Goal: Task Accomplishment & Management: Use online tool/utility

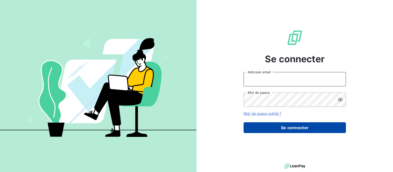
type input "ext.recouvrement@unitech-groupe.com"
click at [297, 128] on button "Se connecter" at bounding box center [295, 127] width 102 height 11
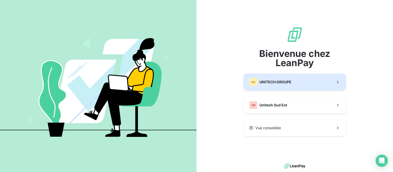
click at [271, 81] on span "UNITECH GROUPE" at bounding box center [275, 81] width 32 height 5
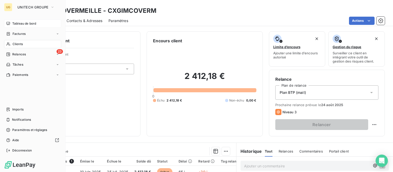
click at [24, 22] on span "Tableau de bord" at bounding box center [24, 23] width 24 height 5
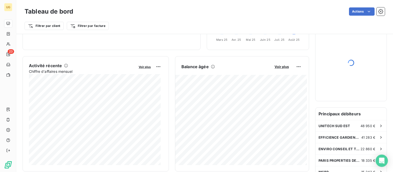
scroll to position [205, 0]
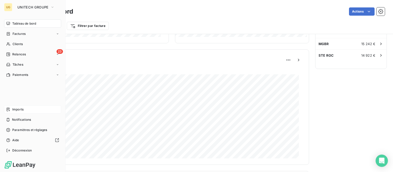
click at [17, 109] on span "Imports" at bounding box center [17, 109] width 11 height 5
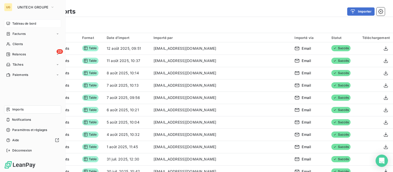
click at [11, 23] on div "Tableau de bord" at bounding box center [32, 23] width 57 height 8
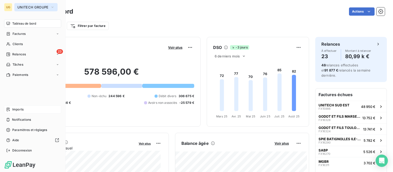
click at [20, 7] on span "UNITECH GROUPE" at bounding box center [32, 7] width 31 height 4
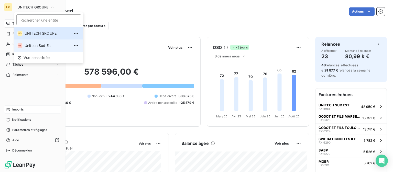
click at [27, 46] on span "Unitech Sud Est" at bounding box center [47, 45] width 45 height 5
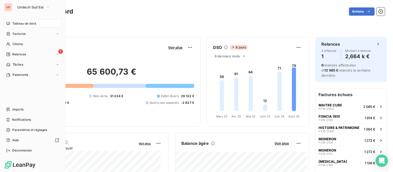
click at [16, 53] on span "Relances" at bounding box center [19, 54] width 14 height 5
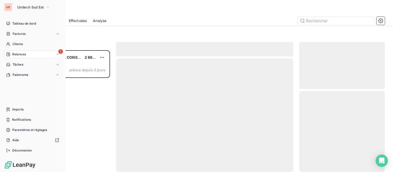
scroll to position [118, 81]
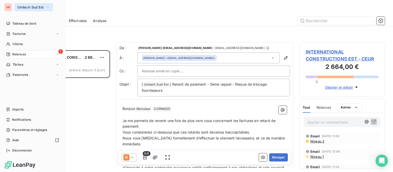
click at [21, 6] on span "Unitech Sud Est" at bounding box center [30, 7] width 26 height 4
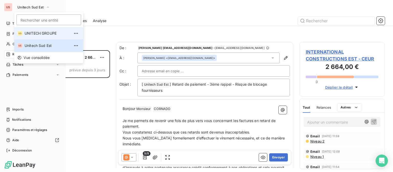
click at [31, 33] on span "UNITECH GROUPE" at bounding box center [47, 33] width 45 height 5
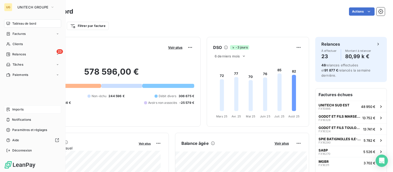
click at [16, 111] on span "Imports" at bounding box center [17, 109] width 11 height 5
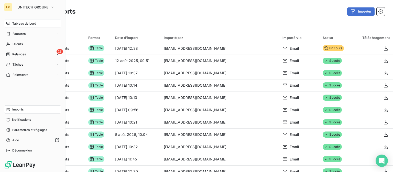
click at [17, 21] on div "Tableau de bord" at bounding box center [32, 23] width 57 height 8
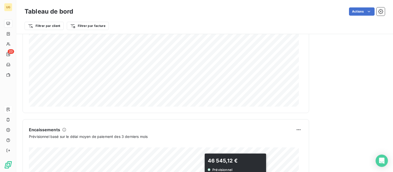
scroll to position [327, 0]
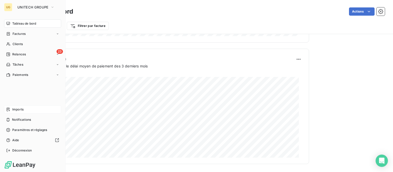
click at [27, 110] on div "Imports" at bounding box center [32, 109] width 57 height 8
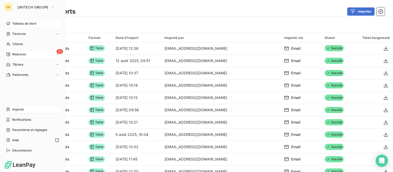
click at [21, 53] on span "Relances" at bounding box center [19, 54] width 14 height 5
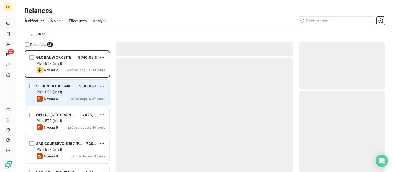
scroll to position [118, 81]
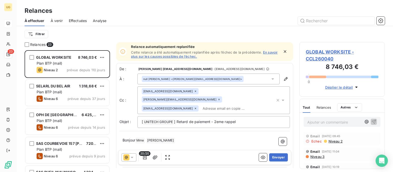
click at [266, 77] on div "null [PERSON_NAME] <[PERSON_NAME][EMAIL_ADDRESS][DOMAIN_NAME]>" at bounding box center [208, 78] width 142 height 11
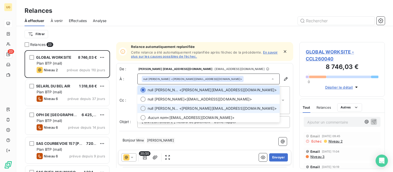
click at [191, 109] on span "null [PERSON_NAME] <[PERSON_NAME][EMAIL_ADDRESS][DOMAIN_NAME]>" at bounding box center [212, 108] width 129 height 5
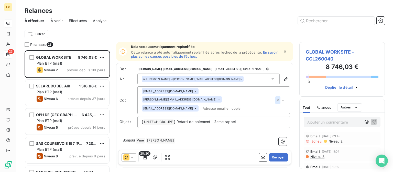
click at [275, 97] on icon "button" at bounding box center [277, 99] width 5 height 5
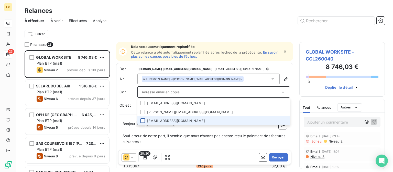
click at [144, 120] on div at bounding box center [142, 120] width 5 height 5
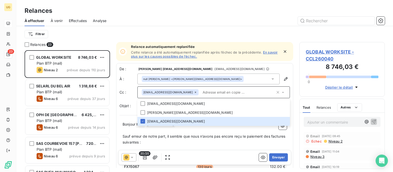
click at [211, 29] on div "Filtrer" at bounding box center [205, 34] width 360 height 16
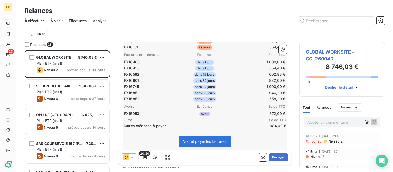
scroll to position [154, 0]
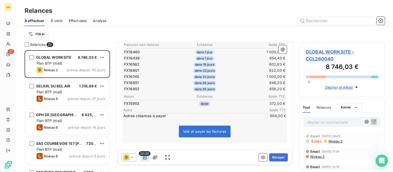
click at [142, 159] on button "button" at bounding box center [145, 157] width 8 height 8
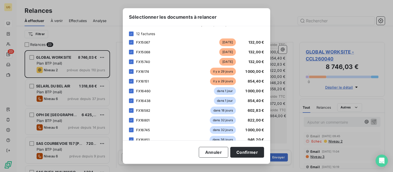
scroll to position [51, 0]
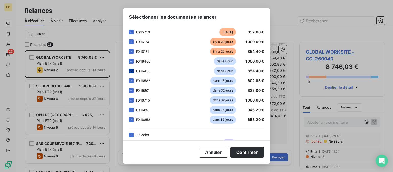
click at [133, 71] on icon at bounding box center [131, 70] width 3 height 3
click at [132, 62] on icon at bounding box center [131, 61] width 3 height 3
click at [131, 82] on div at bounding box center [131, 80] width 5 height 5
click at [131, 91] on icon at bounding box center [131, 90] width 2 height 1
click at [130, 100] on icon at bounding box center [131, 100] width 3 height 3
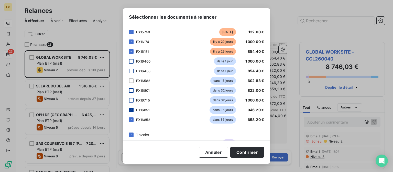
click at [131, 109] on icon at bounding box center [131, 109] width 3 height 3
click at [130, 118] on icon at bounding box center [131, 119] width 3 height 3
click at [252, 155] on button "Confirmer" at bounding box center [247, 152] width 34 height 11
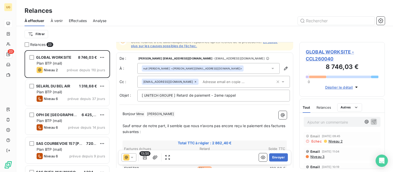
scroll to position [0, 0]
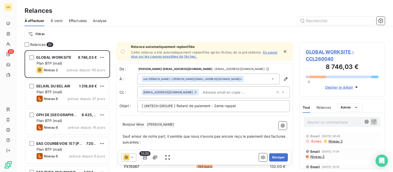
click at [282, 50] on icon "button" at bounding box center [284, 51] width 5 height 5
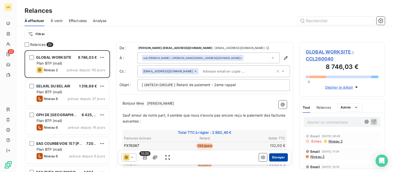
click at [275, 159] on button "Envoyer" at bounding box center [278, 157] width 19 height 8
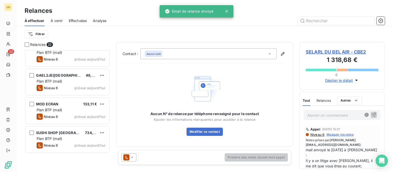
scroll to position [205, 0]
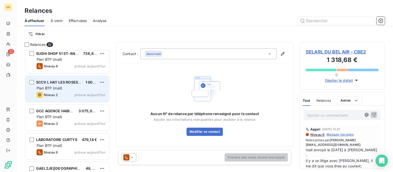
click at [65, 89] on div "Plan BTP (mail)" at bounding box center [71, 87] width 69 height 5
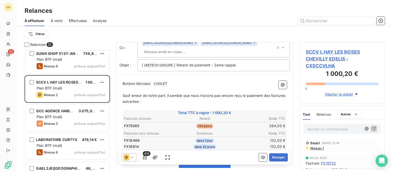
scroll to position [77, 0]
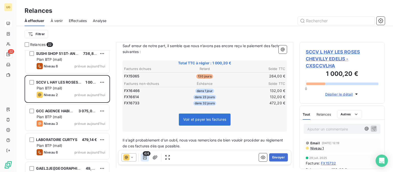
click at [143, 159] on icon "button" at bounding box center [145, 157] width 4 height 4
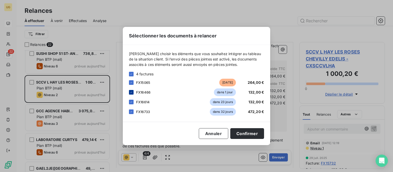
click at [131, 92] on icon at bounding box center [131, 92] width 2 height 1
click at [133, 102] on div at bounding box center [131, 102] width 5 height 5
click at [131, 111] on icon at bounding box center [131, 111] width 2 height 1
click at [251, 131] on button "Confirmer" at bounding box center [247, 133] width 34 height 11
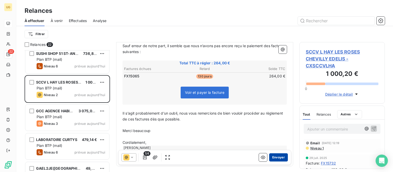
click at [274, 157] on button "Envoyer" at bounding box center [278, 157] width 19 height 8
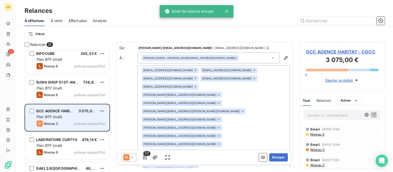
click at [58, 119] on div "GCC AGENCE HABITAT 3 075,00 € Plan BTP (mail) Niveau 3 prévue [DATE]" at bounding box center [67, 117] width 84 height 26
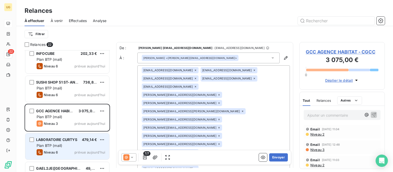
click at [64, 143] on div "Plan BTP (mail)" at bounding box center [71, 145] width 69 height 5
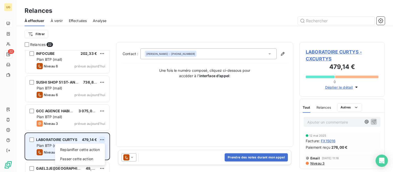
click at [100, 140] on html "UG 22 Relances À effectuer À venir Effectuées Analyse Filtrer Relances 22 GLOBA…" at bounding box center [196, 86] width 393 height 172
click at [91, 157] on div "Passer cette action" at bounding box center [80, 159] width 46 height 8
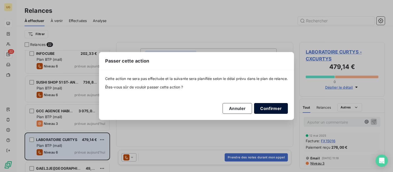
click at [264, 110] on button "Confirmer" at bounding box center [271, 108] width 34 height 11
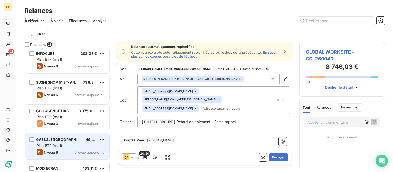
scroll to position [256, 0]
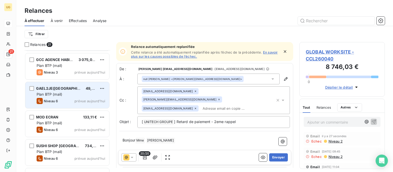
click at [64, 98] on div "Niveau 6 prévue [DATE]" at bounding box center [71, 101] width 69 height 6
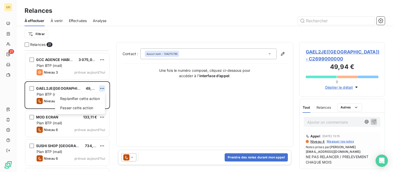
click at [104, 87] on html "UG 21 Relances À effectuer À venir Effectuées Analyse Filtrer Relances 21 INFOC…" at bounding box center [196, 86] width 393 height 172
click at [86, 108] on div "Passer cette action" at bounding box center [80, 108] width 46 height 8
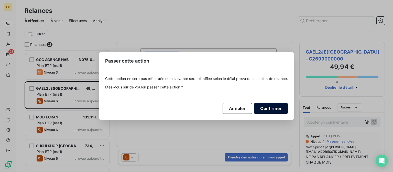
click at [272, 111] on button "Confirmer" at bounding box center [271, 108] width 34 height 11
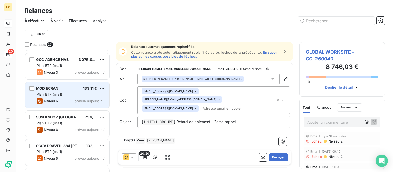
click at [77, 95] on div "Plan BTP (mail)" at bounding box center [71, 94] width 69 height 5
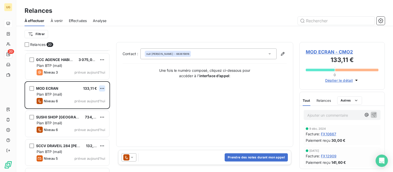
click at [102, 89] on html "UG 20 Relances À effectuer À venir Effectuées Analyse Filtrer Relances 20 INFOC…" at bounding box center [196, 86] width 393 height 172
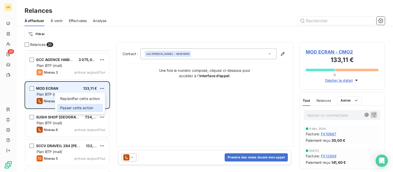
click at [89, 108] on div "Passer cette action" at bounding box center [80, 108] width 46 height 8
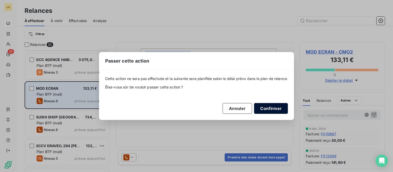
click at [262, 109] on button "Confirmer" at bounding box center [271, 108] width 34 height 11
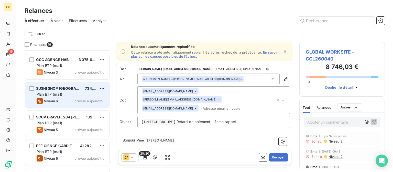
click at [72, 98] on div "Niveau 6 prévue [DATE]" at bounding box center [71, 101] width 69 height 6
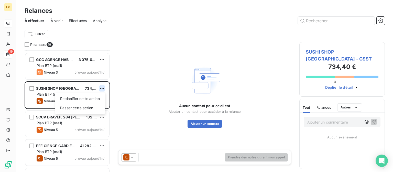
click at [101, 89] on html "UG 19 Relances À effectuer À venir Effectuées Analyse Filtrer Relances 19 INFOC…" at bounding box center [196, 86] width 393 height 172
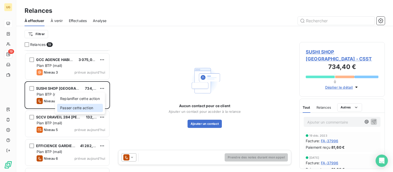
click at [94, 107] on div "Passer cette action" at bounding box center [80, 108] width 46 height 8
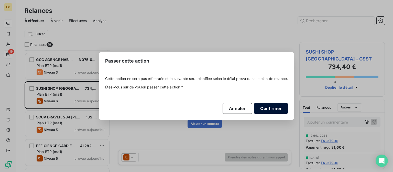
click at [265, 107] on button "Confirmer" at bounding box center [271, 108] width 34 height 11
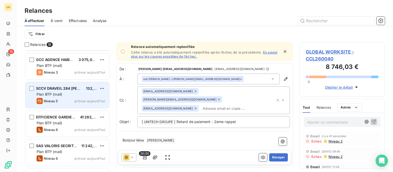
click at [57, 98] on div "Niveau 5" at bounding box center [47, 101] width 21 height 6
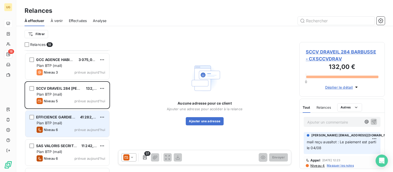
click at [55, 126] on div "Niveau 6" at bounding box center [47, 129] width 21 height 6
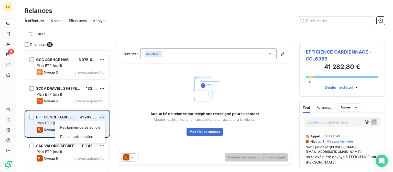
click at [102, 118] on html "UG 18 Relances À effectuer À venir Effectuées Analyse Filtrer Relances 18 INFOC…" at bounding box center [196, 86] width 393 height 172
click at [91, 135] on div "Passer cette action" at bounding box center [80, 136] width 46 height 8
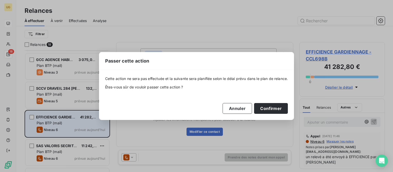
click at [264, 110] on button "Confirmer" at bounding box center [271, 108] width 34 height 11
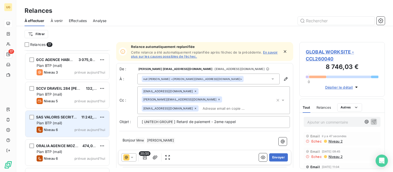
click at [68, 129] on div "Niveau 6 prévue [DATE]" at bounding box center [71, 129] width 69 height 6
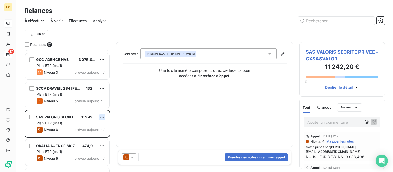
click at [101, 116] on html "UG 17 Relances À effectuer À venir Effectuées Analyse Filtrer Relances 17 INFOC…" at bounding box center [196, 86] width 393 height 172
click at [92, 135] on div "Passer cette action" at bounding box center [80, 136] width 46 height 8
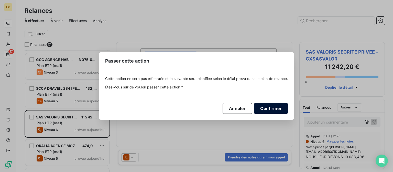
click at [266, 111] on button "Confirmer" at bounding box center [271, 108] width 34 height 11
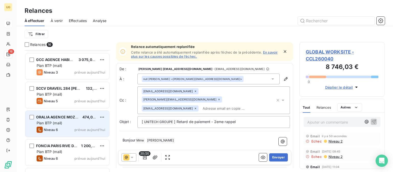
click at [63, 121] on div "Plan BTP (mail)" at bounding box center [71, 122] width 69 height 5
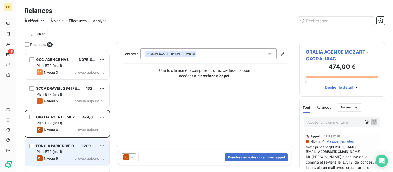
click at [57, 157] on span "Niveau 6" at bounding box center [51, 158] width 14 height 4
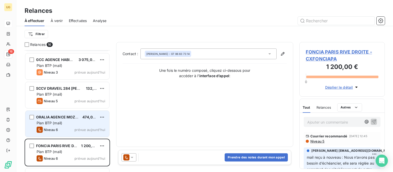
click at [69, 126] on div "Niveau 6 prévue [DATE]" at bounding box center [71, 129] width 69 height 6
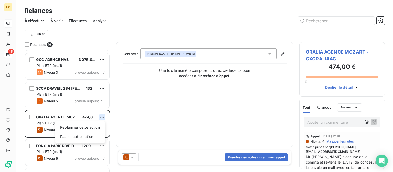
click at [99, 116] on html "UG 16 Relances À effectuer À venir Effectuées Analyse Filtrer Relances 16 INFOC…" at bounding box center [196, 86] width 393 height 172
click at [94, 128] on div "Replanifier cette action" at bounding box center [80, 127] width 46 height 8
select select "7"
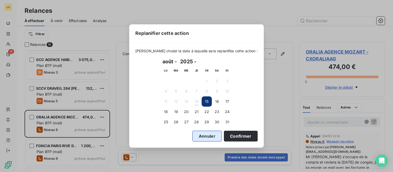
click at [207, 132] on button "Annuler" at bounding box center [206, 135] width 29 height 11
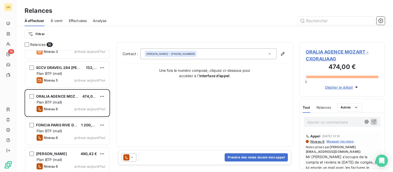
scroll to position [307, 0]
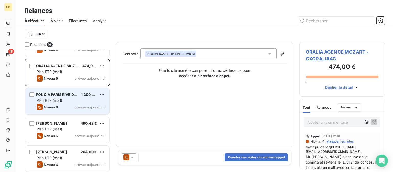
click at [72, 99] on div "Plan BTP (mail)" at bounding box center [71, 100] width 69 height 5
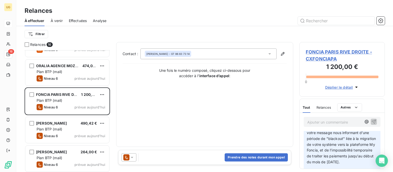
scroll to position [102, 0]
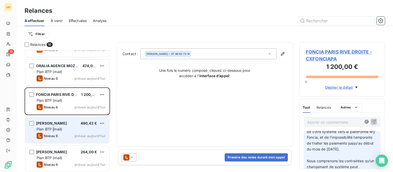
click at [53, 131] on div "[PERSON_NAME] 490,42 € Plan BTP (mail) Niveau 6 prévue [DATE]" at bounding box center [67, 130] width 84 height 26
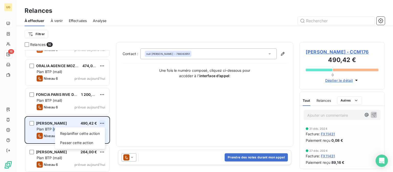
click at [99, 123] on html "UG 16 Relances À effectuer À venir Effectuées Analyse Filtrer Relances 16 GCC A…" at bounding box center [196, 86] width 393 height 172
click at [87, 143] on div "Passer cette action" at bounding box center [80, 142] width 46 height 8
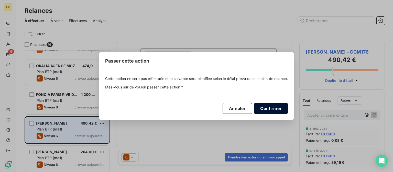
click at [279, 108] on button "Confirmer" at bounding box center [271, 108] width 34 height 11
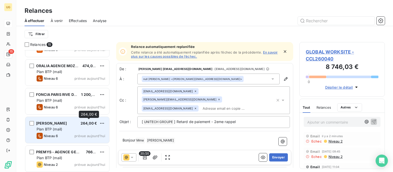
click at [81, 124] on span "264,00 €" at bounding box center [89, 123] width 16 height 4
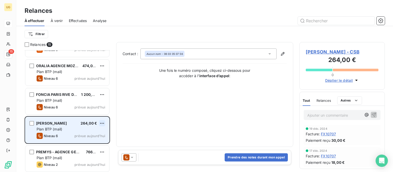
click at [101, 121] on html "UG 15 Relances À effectuer À venir Effectuées Analyse Filtrer Relances 15 GCC A…" at bounding box center [196, 86] width 393 height 172
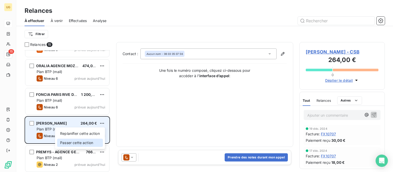
click at [84, 140] on div "Passer cette action" at bounding box center [80, 142] width 46 height 8
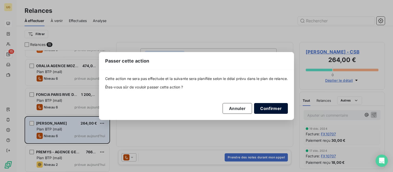
click at [270, 108] on button "Confirmer" at bounding box center [271, 108] width 34 height 11
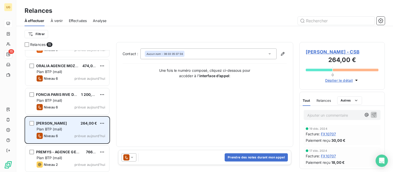
scroll to position [279, 0]
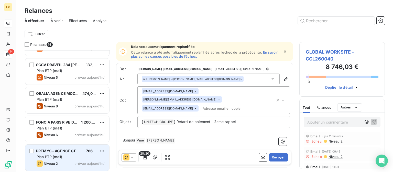
click at [55, 156] on span "Plan BTP (mail)" at bounding box center [50, 156] width 26 height 4
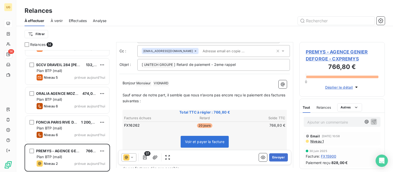
scroll to position [26, 0]
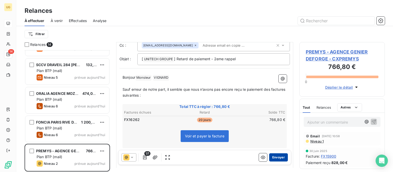
click at [278, 157] on button "Envoyer" at bounding box center [278, 157] width 19 height 8
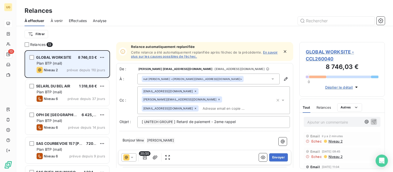
click at [75, 64] on div "Plan BTP (mail)" at bounding box center [71, 63] width 69 height 5
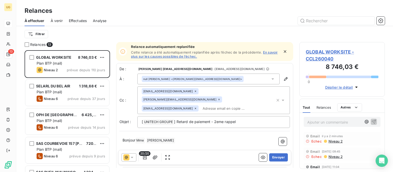
click at [282, 50] on icon "button" at bounding box center [284, 51] width 5 height 5
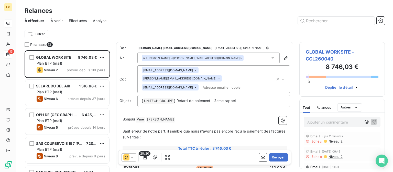
click at [222, 59] on div "null [PERSON_NAME] <[PERSON_NAME][EMAIL_ADDRESS][DOMAIN_NAME]>" at bounding box center [208, 57] width 142 height 11
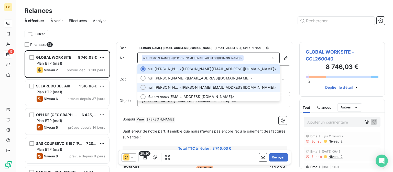
click at [216, 86] on span "null [PERSON_NAME] <[PERSON_NAME][EMAIL_ADDRESS][DOMAIN_NAME]>" at bounding box center [212, 87] width 129 height 5
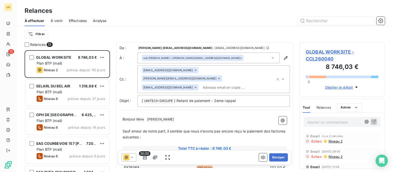
click at [275, 77] on icon "button" at bounding box center [277, 79] width 5 height 5
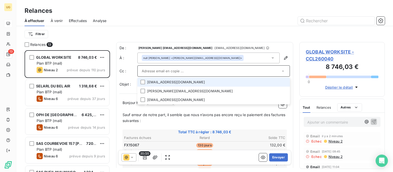
click at [248, 35] on div "Filtrer" at bounding box center [205, 34] width 360 height 10
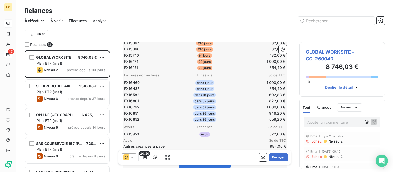
scroll to position [103, 0]
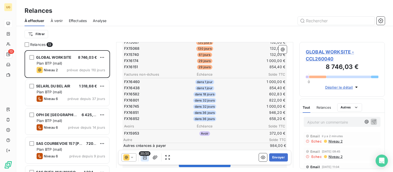
click at [145, 159] on icon "button" at bounding box center [144, 157] width 5 height 5
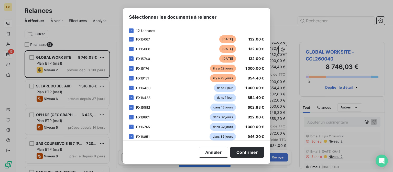
scroll to position [51, 0]
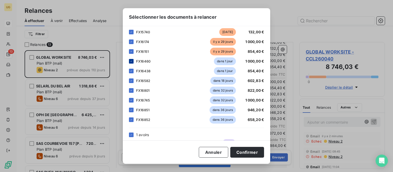
click at [130, 62] on icon at bounding box center [131, 61] width 3 height 3
click at [132, 70] on icon at bounding box center [131, 70] width 3 height 3
click at [132, 81] on icon at bounding box center [131, 80] width 3 height 3
click at [131, 89] on icon at bounding box center [131, 90] width 3 height 3
click at [131, 100] on icon at bounding box center [131, 100] width 2 height 1
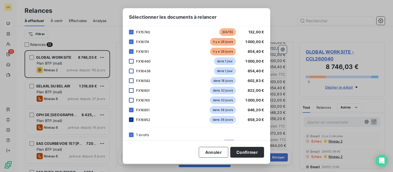
drag, startPoint x: 130, startPoint y: 109, endPoint x: 130, endPoint y: 117, distance: 8.2
click at [130, 111] on icon at bounding box center [131, 109] width 3 height 3
drag, startPoint x: 131, startPoint y: 117, endPoint x: 146, endPoint y: 128, distance: 18.4
click at [131, 117] on div at bounding box center [131, 119] width 5 height 5
click at [251, 154] on button "Confirmer" at bounding box center [247, 152] width 34 height 11
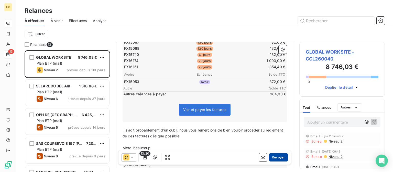
click at [278, 157] on button "Envoyer" at bounding box center [278, 157] width 19 height 8
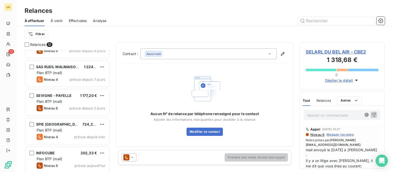
scroll to position [128, 0]
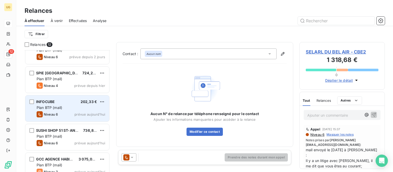
click at [73, 106] on div "Plan BTP (mail)" at bounding box center [71, 107] width 69 height 5
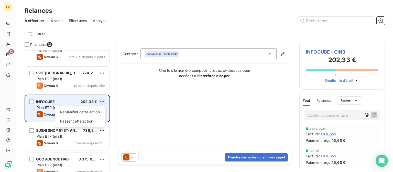
click at [100, 102] on html "UG 12 Relances À effectuer À venir Effectuées Analyse Filtrer Relances [GEOGRAP…" at bounding box center [196, 86] width 393 height 172
click at [92, 121] on div "Passer cette action" at bounding box center [80, 121] width 46 height 8
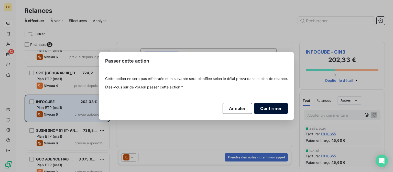
click at [273, 109] on button "Confirmer" at bounding box center [271, 108] width 34 height 11
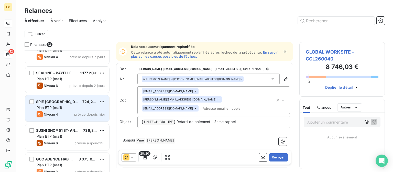
click at [68, 113] on div "Niveau 4 prévue depuis [DATE]" at bounding box center [71, 114] width 69 height 6
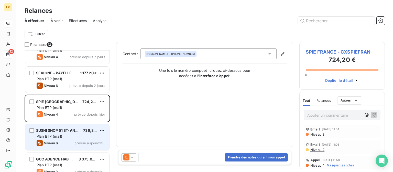
click at [71, 136] on div "Plan BTP (mail)" at bounding box center [71, 136] width 69 height 5
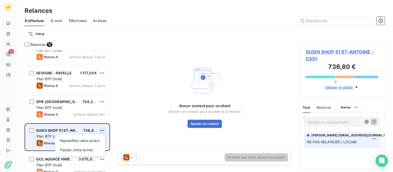
click at [99, 130] on html "UG 12 Relances À effectuer À venir Effectuées Analyse Filtrer Relances 12 SAS C…" at bounding box center [196, 86] width 393 height 172
click at [89, 148] on div "Passer cette action" at bounding box center [80, 150] width 46 height 8
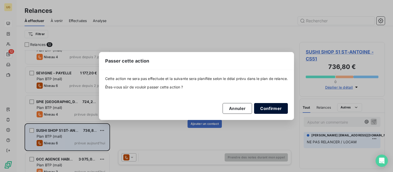
drag, startPoint x: 268, startPoint y: 109, endPoint x: 192, endPoint y: 149, distance: 85.7
click at [267, 109] on button "Confirmer" at bounding box center [271, 108] width 34 height 11
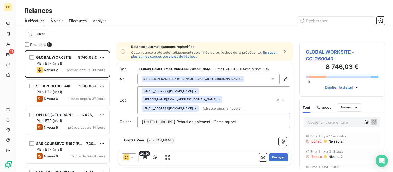
click at [179, 57] on link "En savoir plus sur les causes possibles de l’échec." at bounding box center [204, 54] width 147 height 8
click at [282, 50] on icon "button" at bounding box center [284, 51] width 5 height 5
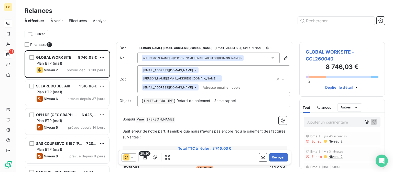
click at [270, 58] on icon at bounding box center [272, 57] width 5 height 5
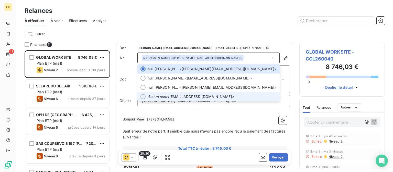
click at [149, 95] on em "Aucun nom" at bounding box center [157, 96] width 19 height 5
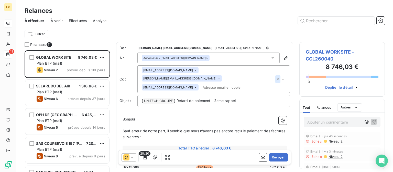
click at [275, 77] on icon "button" at bounding box center [277, 79] width 5 height 5
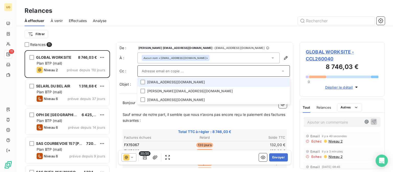
click at [248, 26] on div "Filtrer" at bounding box center [205, 34] width 360 height 16
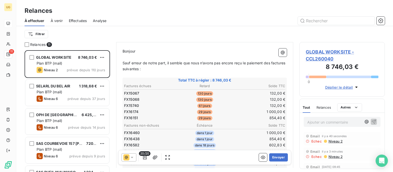
scroll to position [103, 0]
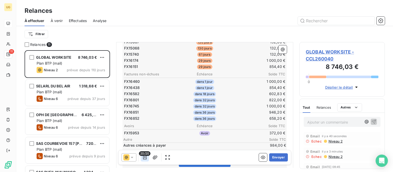
click at [145, 160] on button "button" at bounding box center [145, 157] width 8 height 8
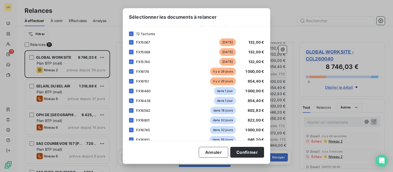
scroll to position [51, 0]
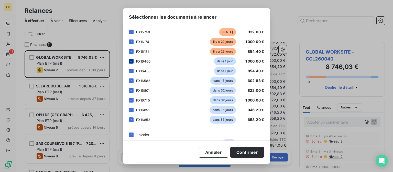
click at [132, 61] on icon at bounding box center [131, 61] width 3 height 3
drag, startPoint x: 132, startPoint y: 69, endPoint x: 132, endPoint y: 75, distance: 6.9
click at [132, 69] on div at bounding box center [131, 71] width 5 height 5
drag, startPoint x: 132, startPoint y: 80, endPoint x: 132, endPoint y: 88, distance: 7.9
click at [132, 81] on icon at bounding box center [131, 80] width 3 height 3
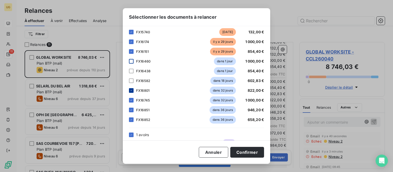
click at [132, 89] on icon at bounding box center [131, 90] width 3 height 3
click at [132, 101] on icon at bounding box center [131, 100] width 3 height 3
click at [131, 108] on icon at bounding box center [131, 109] width 3 height 3
click at [132, 118] on icon at bounding box center [131, 119] width 3 height 3
click at [240, 153] on button "Confirmer" at bounding box center [247, 152] width 34 height 11
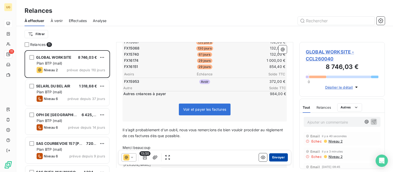
click at [275, 159] on button "Envoyer" at bounding box center [278, 157] width 19 height 8
